Goal: Find specific page/section: Find specific page/section

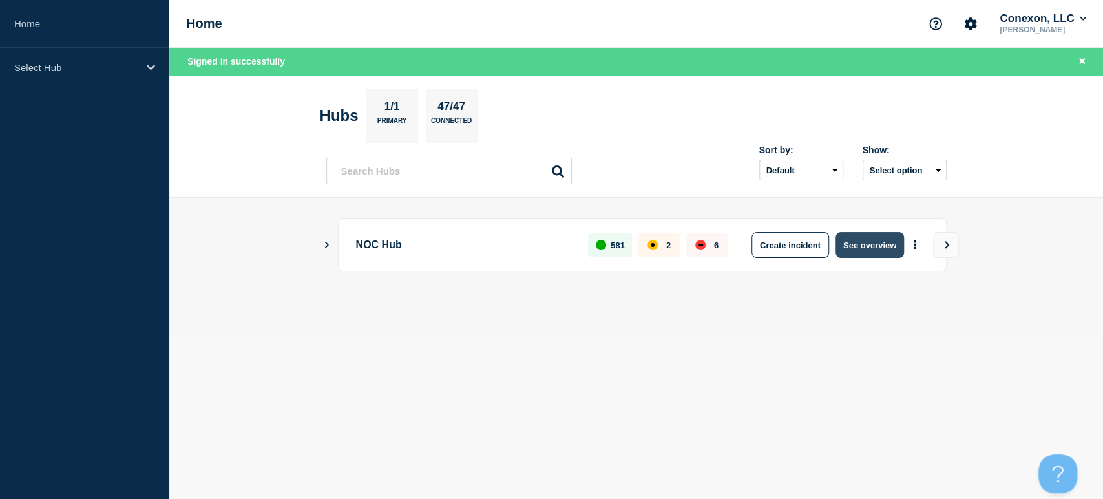
click at [872, 246] on button "See overview" at bounding box center [869, 245] width 68 height 26
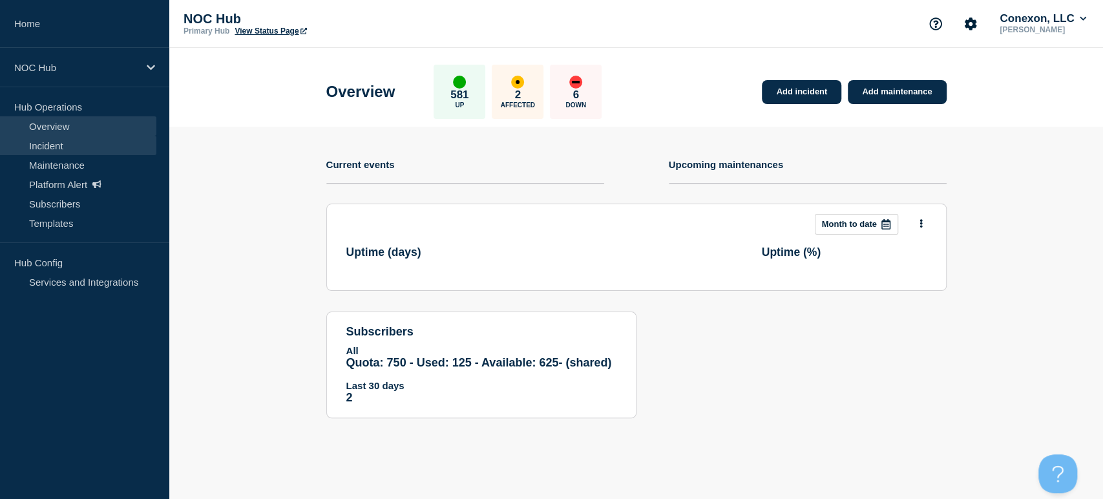
click at [88, 145] on link "Incident" at bounding box center [78, 145] width 156 height 19
